Goal: Task Accomplishment & Management: Use online tool/utility

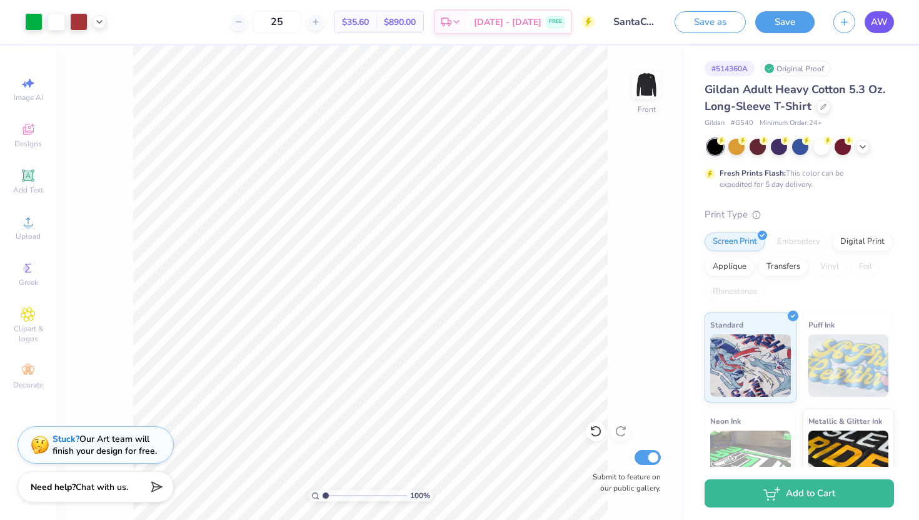
click at [879, 21] on span "AW" at bounding box center [879, 22] width 17 height 14
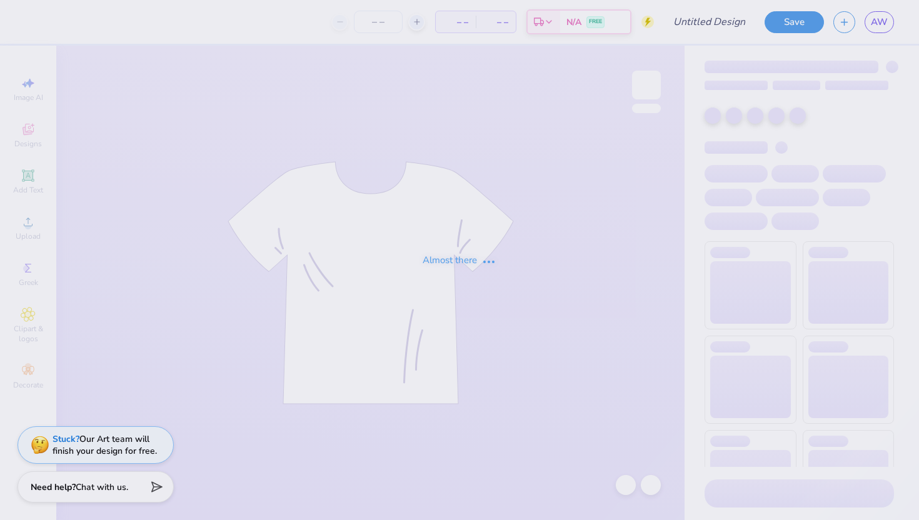
type input "[DEMOGRAPHIC_DATA] 2 VB"
type input "25"
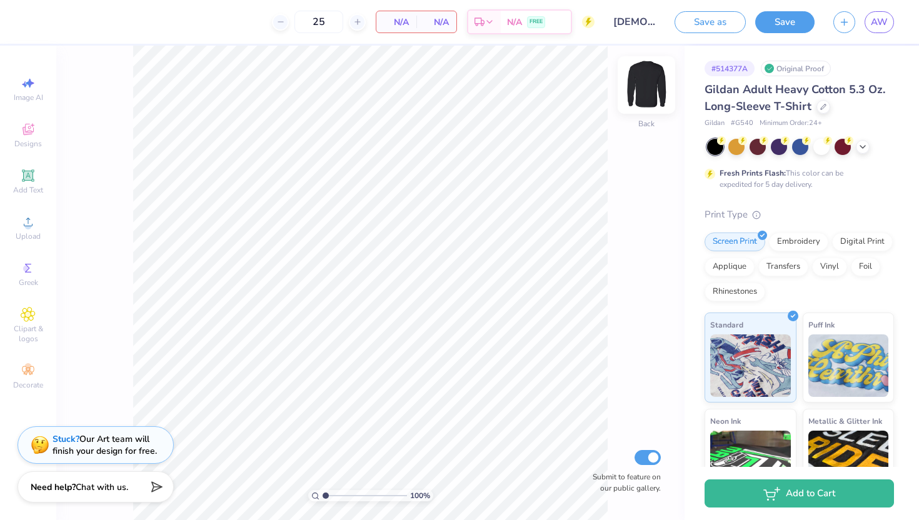
click at [647, 90] on img at bounding box center [647, 85] width 50 height 50
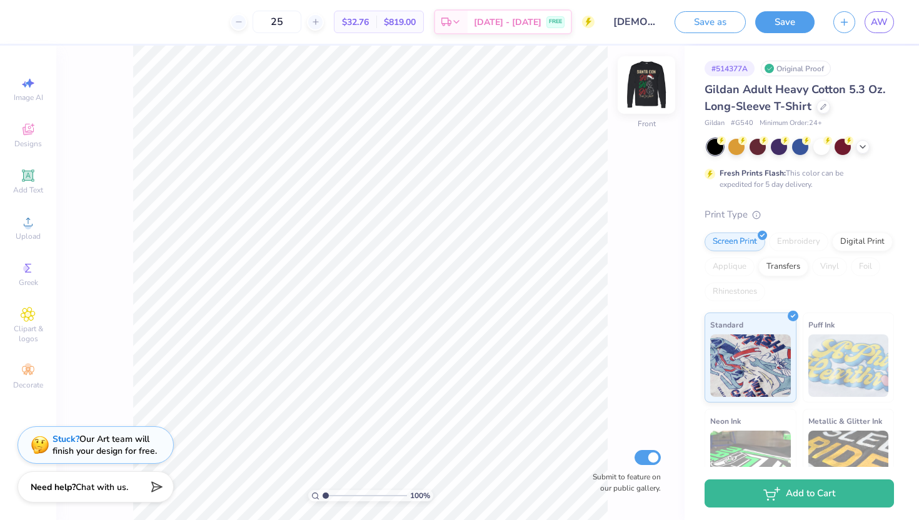
click at [648, 86] on img at bounding box center [647, 85] width 50 height 50
click at [883, 25] on span "AW" at bounding box center [879, 22] width 17 height 14
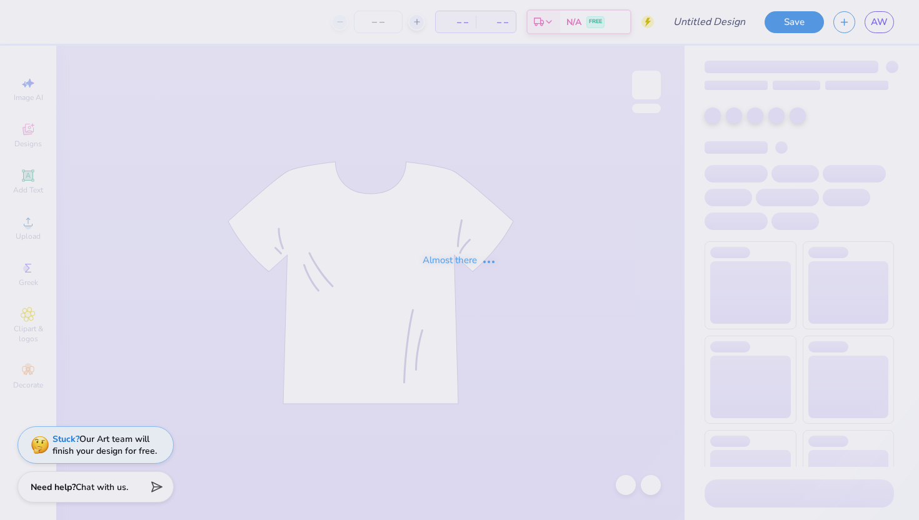
type input "[DATE] VB"
type input "25"
